Goal: Book appointment/travel/reservation

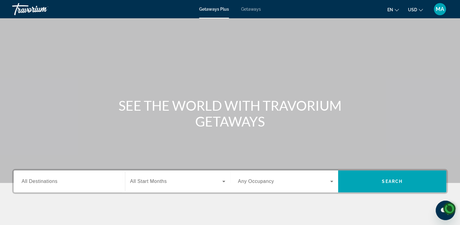
click at [38, 179] on span "All Destinations" at bounding box center [40, 180] width 36 height 5
click at [38, 179] on input "Destination All Destinations" at bounding box center [70, 181] width 96 height 7
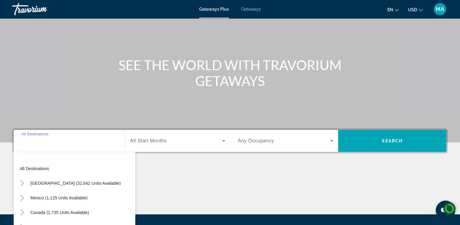
scroll to position [82, 0]
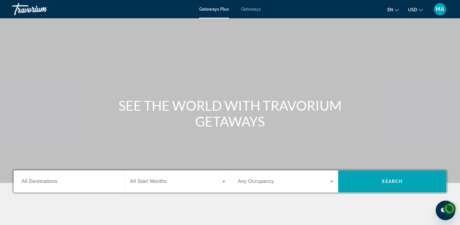
click at [85, 179] on input "Destination All Destinations" at bounding box center [70, 181] width 96 height 7
click at [36, 183] on span "All Destinations" at bounding box center [40, 180] width 36 height 5
click at [36, 183] on input "Destination All Destinations" at bounding box center [70, 181] width 96 height 7
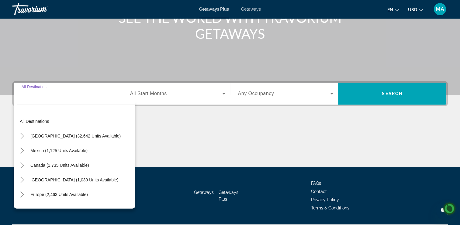
scroll to position [104, 0]
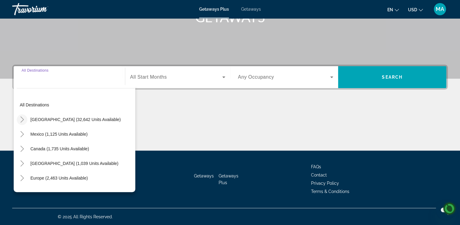
click at [22, 120] on icon "Toggle United States (32,642 units available)" at bounding box center [21, 119] width 3 height 6
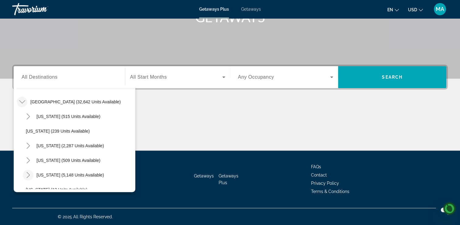
click at [26, 175] on icon "Toggle Florida (5,148 units available)" at bounding box center [28, 175] width 6 height 6
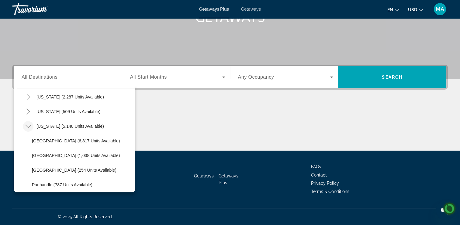
scroll to position [68, 0]
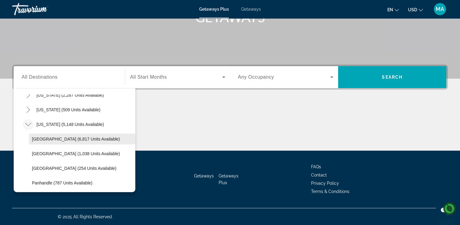
click at [41, 139] on span "[GEOGRAPHIC_DATA] (6,817 units available)" at bounding box center [76, 138] width 88 height 5
type input "**********"
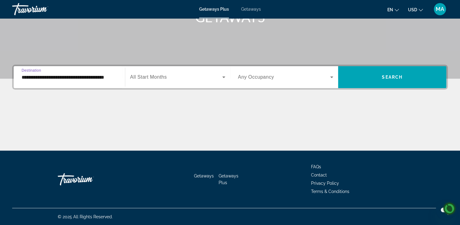
click at [224, 77] on icon "Search widget" at bounding box center [223, 77] width 3 height 2
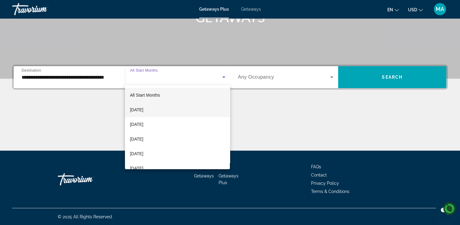
click at [143, 111] on span "[DATE]" at bounding box center [136, 109] width 13 height 7
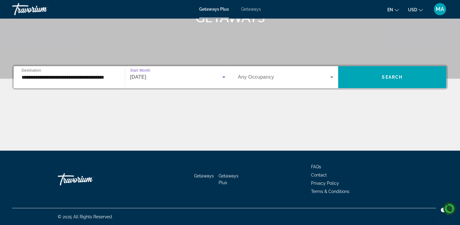
click at [332, 77] on icon "Search widget" at bounding box center [331, 77] width 3 height 2
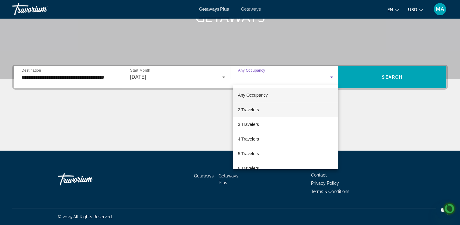
click at [254, 110] on span "2 Travelers" at bounding box center [248, 109] width 21 height 7
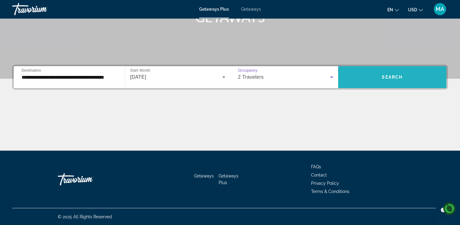
click at [392, 79] on span "Search" at bounding box center [392, 77] width 21 height 5
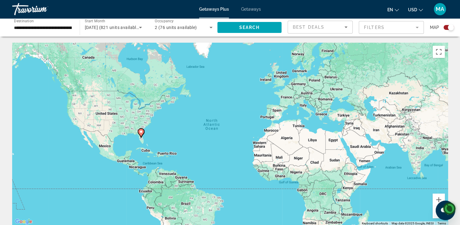
click at [253, 9] on span "Getaways" at bounding box center [251, 9] width 20 height 5
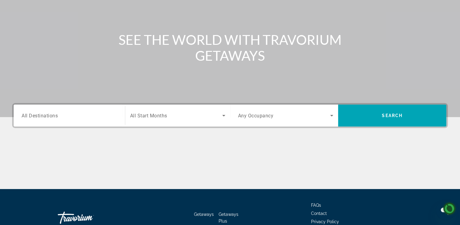
scroll to position [104, 0]
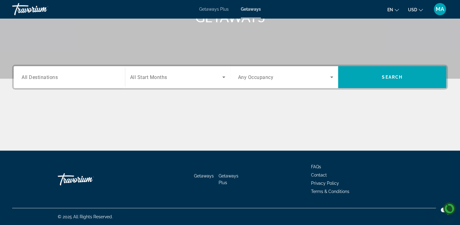
click at [27, 75] on span "All Destinations" at bounding box center [40, 77] width 36 height 6
click at [27, 75] on input "Destination All Destinations" at bounding box center [70, 77] width 96 height 7
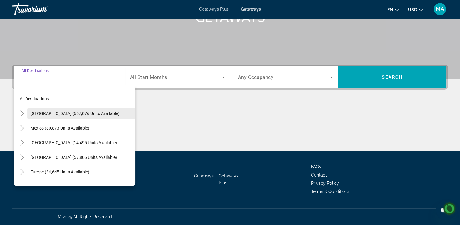
click at [53, 110] on span "Search widget" at bounding box center [81, 113] width 108 height 15
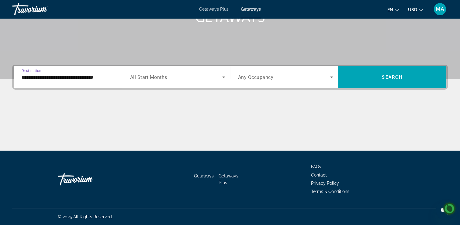
click at [34, 75] on input "**********" at bounding box center [70, 77] width 96 height 7
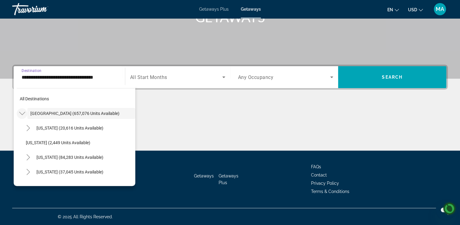
click at [22, 113] on icon "Toggle United States (657,076 units available)" at bounding box center [22, 113] width 6 height 6
click at [24, 111] on icon "Toggle United States (657,076 units available)" at bounding box center [22, 113] width 6 height 6
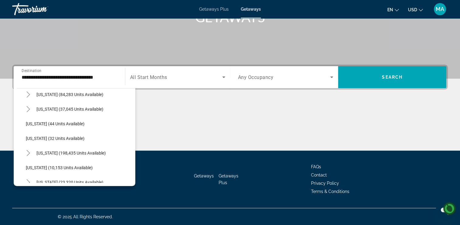
scroll to position [63, 0]
click at [26, 153] on icon "Toggle Florida (198,435 units available)" at bounding box center [28, 152] width 6 height 6
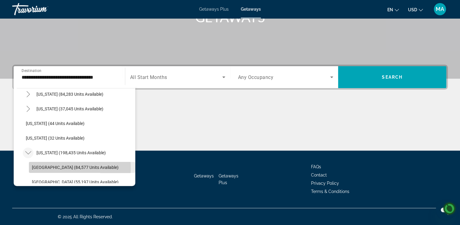
click at [38, 167] on span "[GEOGRAPHIC_DATA] (84,577 units available)" at bounding box center [75, 167] width 87 height 5
type input "**********"
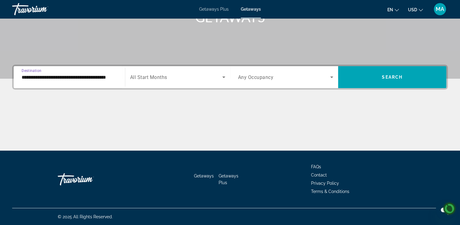
click at [224, 77] on icon "Search widget" at bounding box center [223, 77] width 3 height 2
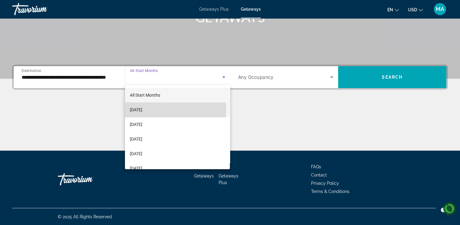
click at [142, 111] on span "[DATE]" at bounding box center [136, 109] width 12 height 7
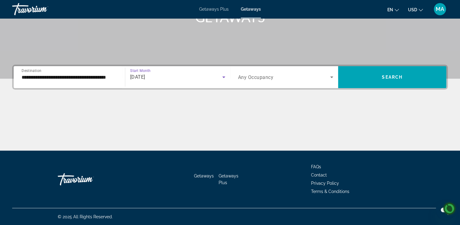
click at [332, 77] on icon "Search widget" at bounding box center [331, 77] width 3 height 2
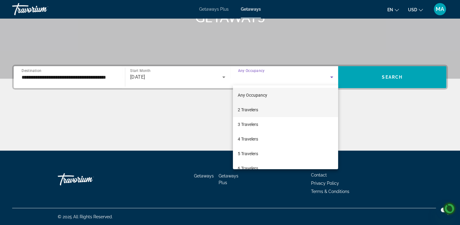
click at [248, 108] on span "2 Travelers" at bounding box center [248, 109] width 20 height 7
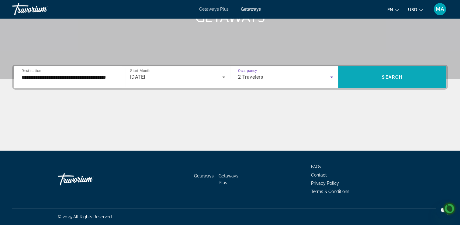
click at [389, 75] on span "Search" at bounding box center [392, 77] width 21 height 5
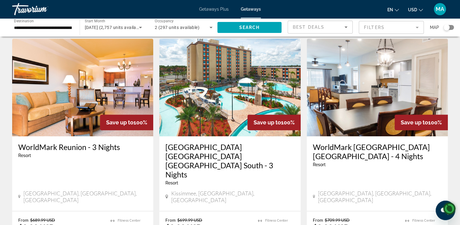
scroll to position [248, 0]
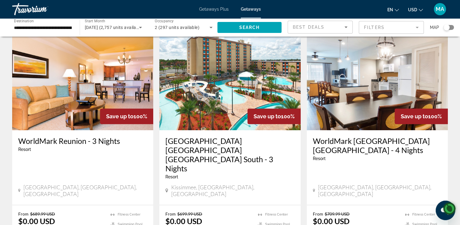
click at [350, 141] on h3 "WorldMark [GEOGRAPHIC_DATA] [GEOGRAPHIC_DATA] - 4 Nights" at bounding box center [377, 145] width 129 height 18
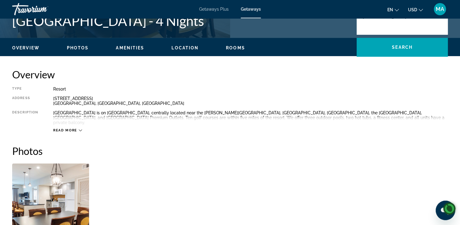
scroll to position [170, 0]
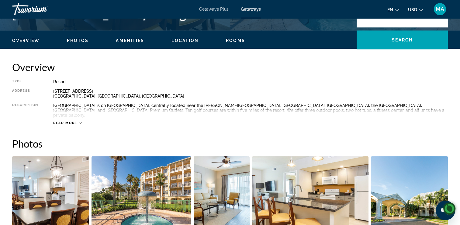
click at [69, 121] on span "Read more" at bounding box center [65, 123] width 24 height 4
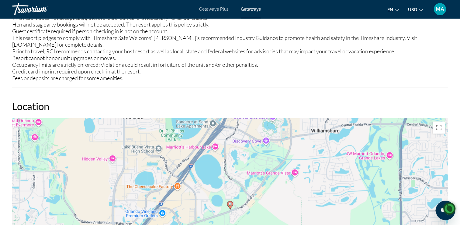
scroll to position [861, 0]
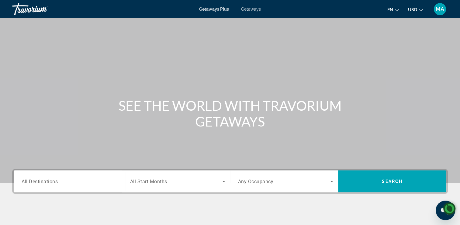
click at [441, 17] on mat-toolbar "Getaways Plus Getaways en English Español Français Italiano Português русский U…" at bounding box center [230, 9] width 460 height 18
